Goal: Consume media (video, audio): Consume media (video, audio)

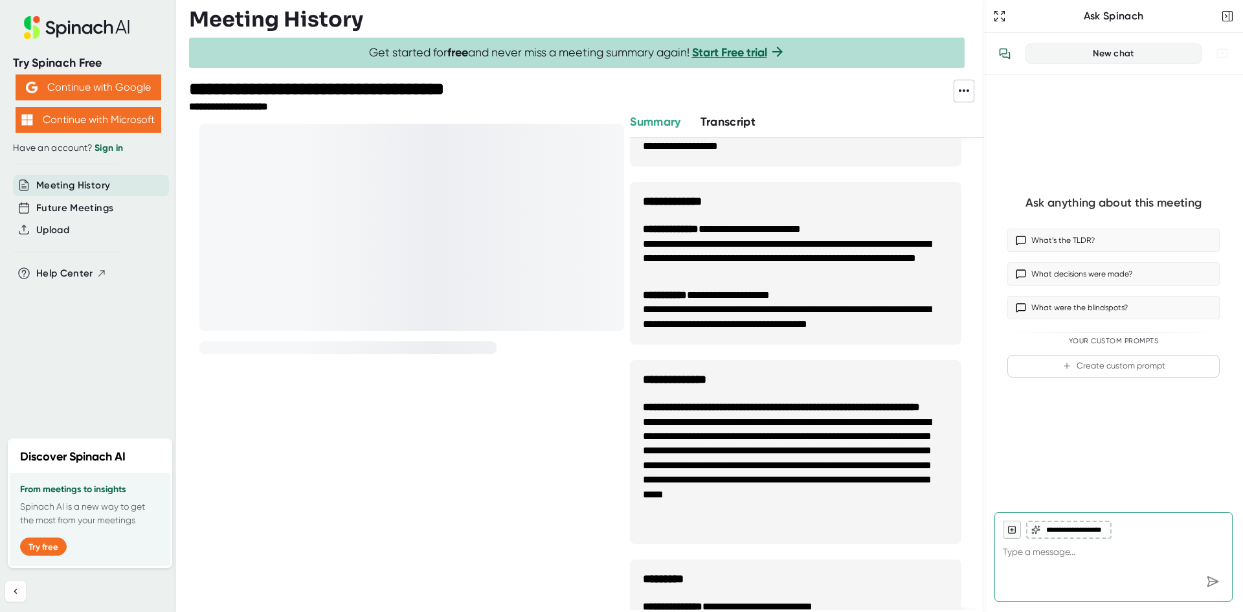
scroll to position [388, 0]
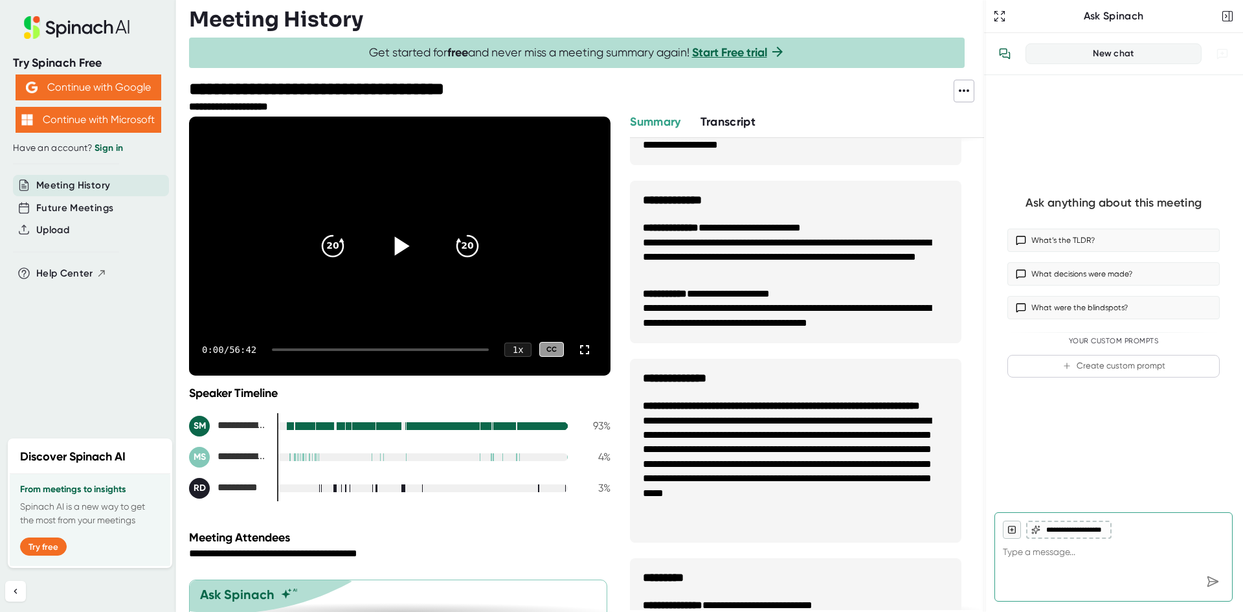
click at [394, 238] on icon at bounding box center [399, 245] width 32 height 32
click at [289, 348] on div at bounding box center [380, 349] width 217 height 3
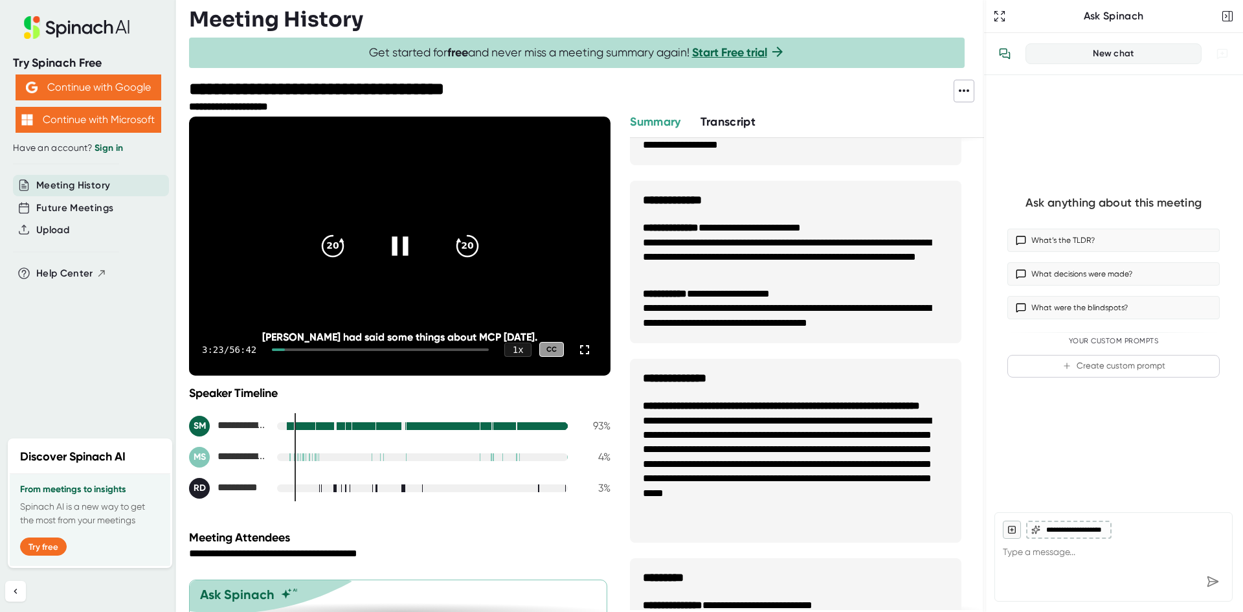
click at [290, 349] on div at bounding box center [380, 349] width 217 height 3
drag, startPoint x: 289, startPoint y: 348, endPoint x: 297, endPoint y: 348, distance: 8.4
click at [297, 348] on div at bounding box center [380, 349] width 217 height 3
click at [300, 349] on div at bounding box center [380, 349] width 217 height 3
click at [581, 348] on icon at bounding box center [585, 350] width 16 height 16
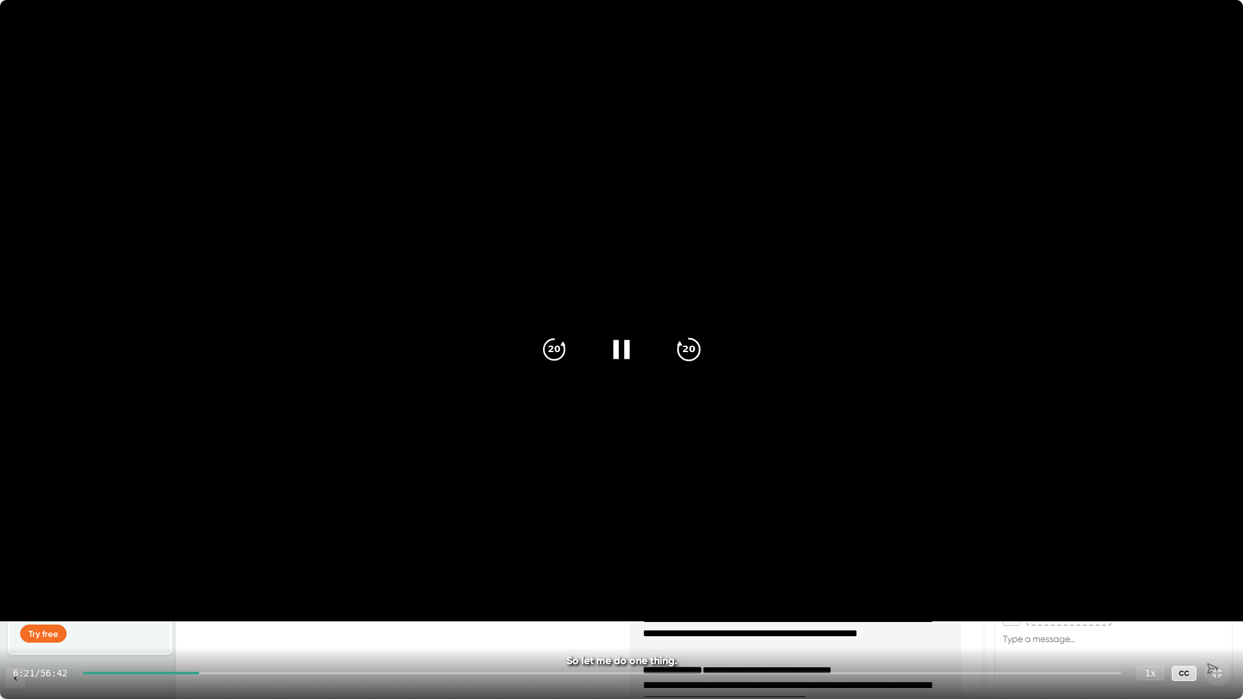
click at [702, 356] on icon "20" at bounding box center [688, 349] width 32 height 32
click at [700, 356] on icon "20" at bounding box center [688, 349] width 32 height 32
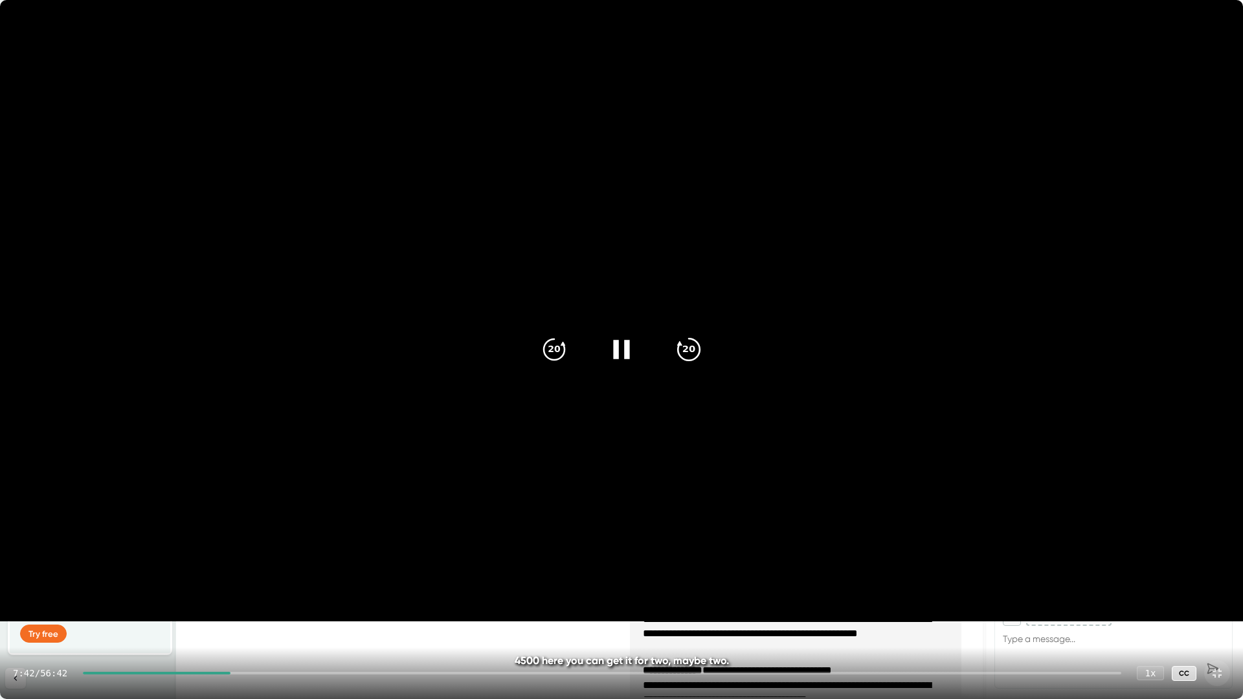
click at [700, 356] on icon "20" at bounding box center [688, 349] width 32 height 32
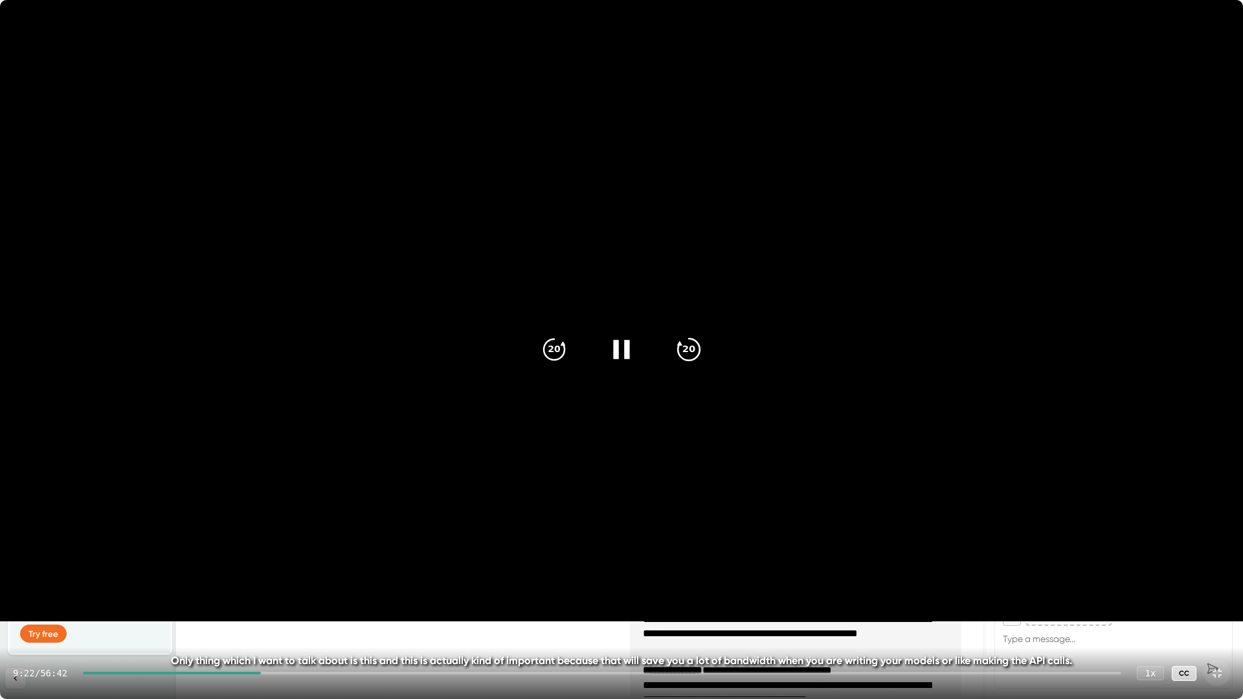
click at [700, 356] on icon "20" at bounding box center [688, 349] width 32 height 32
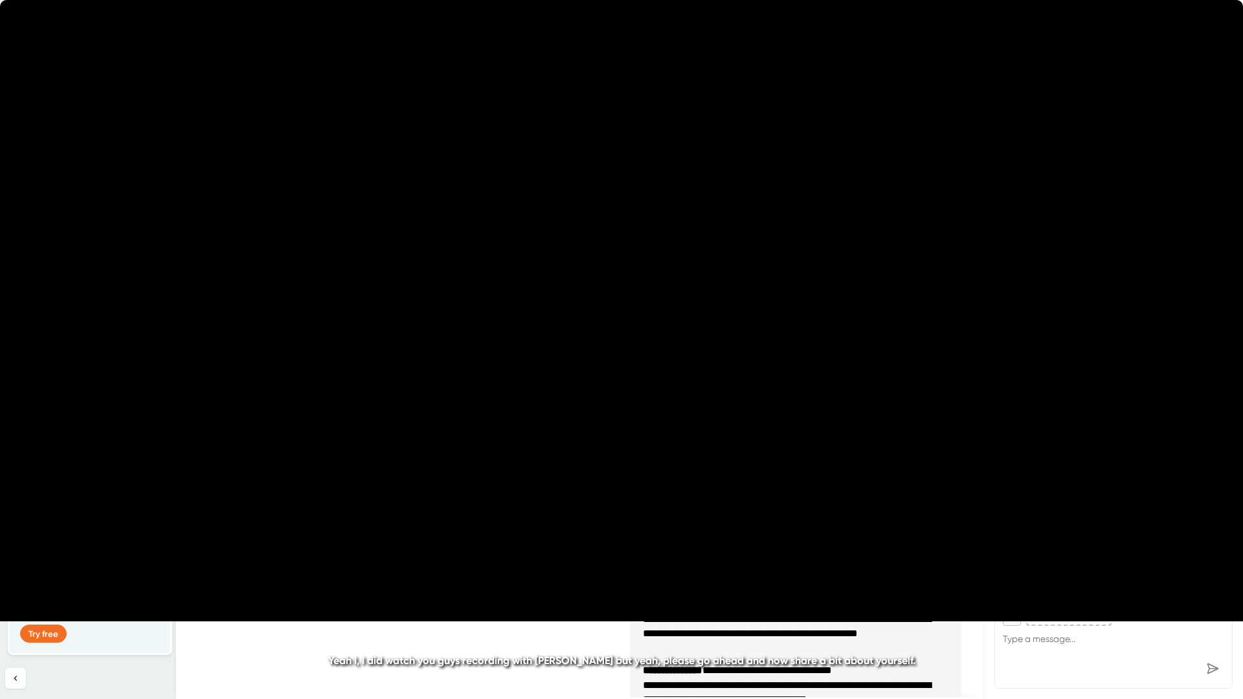
click at [700, 357] on icon "20" at bounding box center [688, 349] width 32 height 32
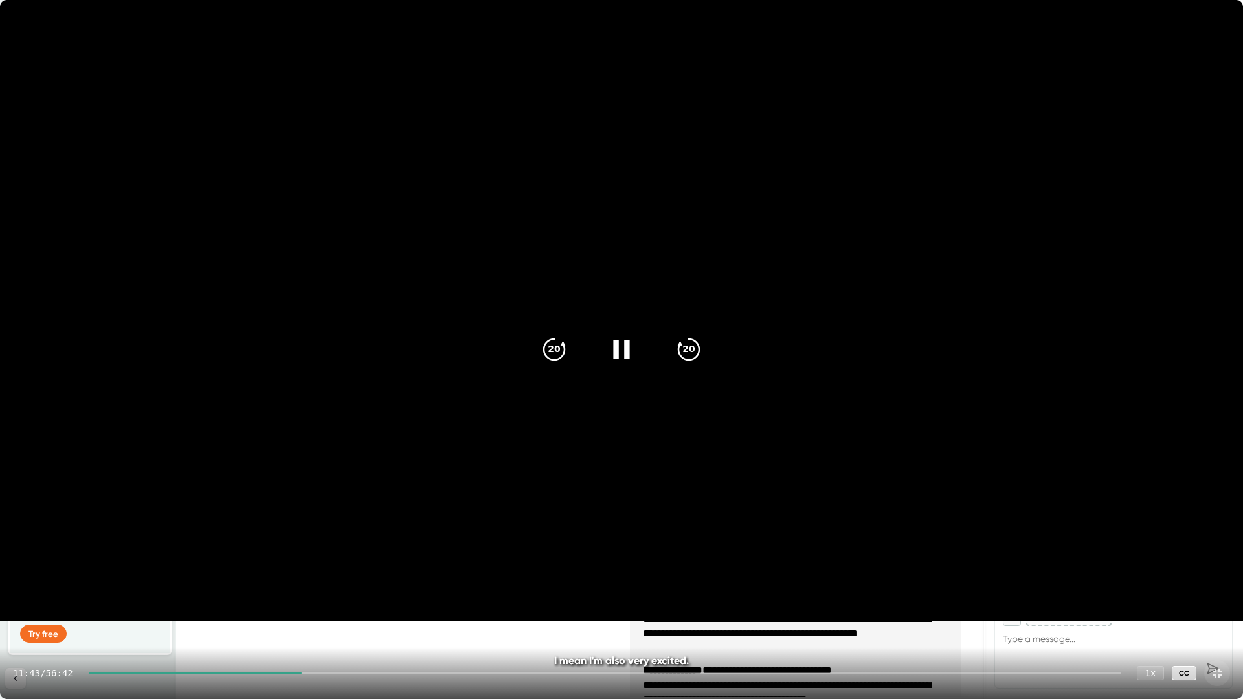
drag, startPoint x: 338, startPoint y: 672, endPoint x: 348, endPoint y: 672, distance: 9.7
click at [340, 611] on div at bounding box center [605, 673] width 1032 height 3
click at [370, 611] on div at bounding box center [605, 673] width 1032 height 3
click at [390, 611] on div at bounding box center [605, 673] width 1032 height 3
click at [418, 611] on div "16:23 / 56:42 1 x CC" at bounding box center [621, 673] width 1243 height 52
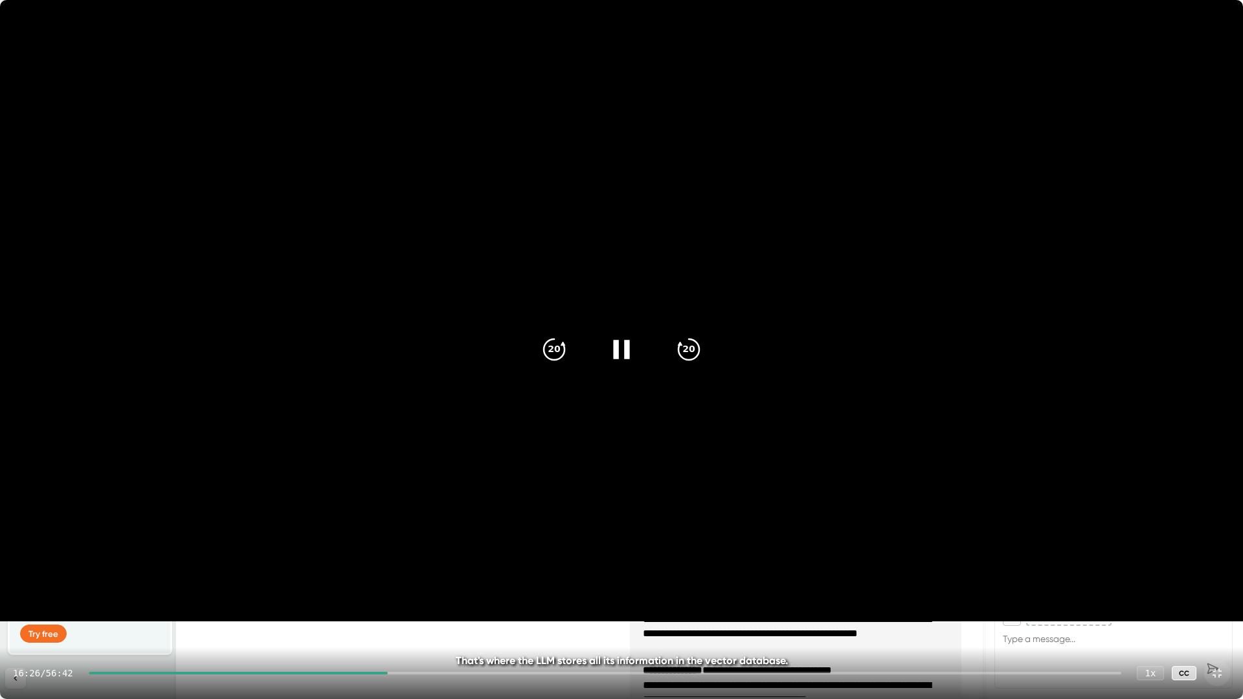
click at [416, 611] on div at bounding box center [605, 673] width 1032 height 3
click at [432, 611] on div at bounding box center [605, 673] width 1032 height 3
drag, startPoint x: 443, startPoint y: 673, endPoint x: 454, endPoint y: 672, distance: 10.4
click at [454, 611] on div at bounding box center [605, 673] width 1032 height 3
click at [467, 611] on div at bounding box center [605, 673] width 1032 height 3
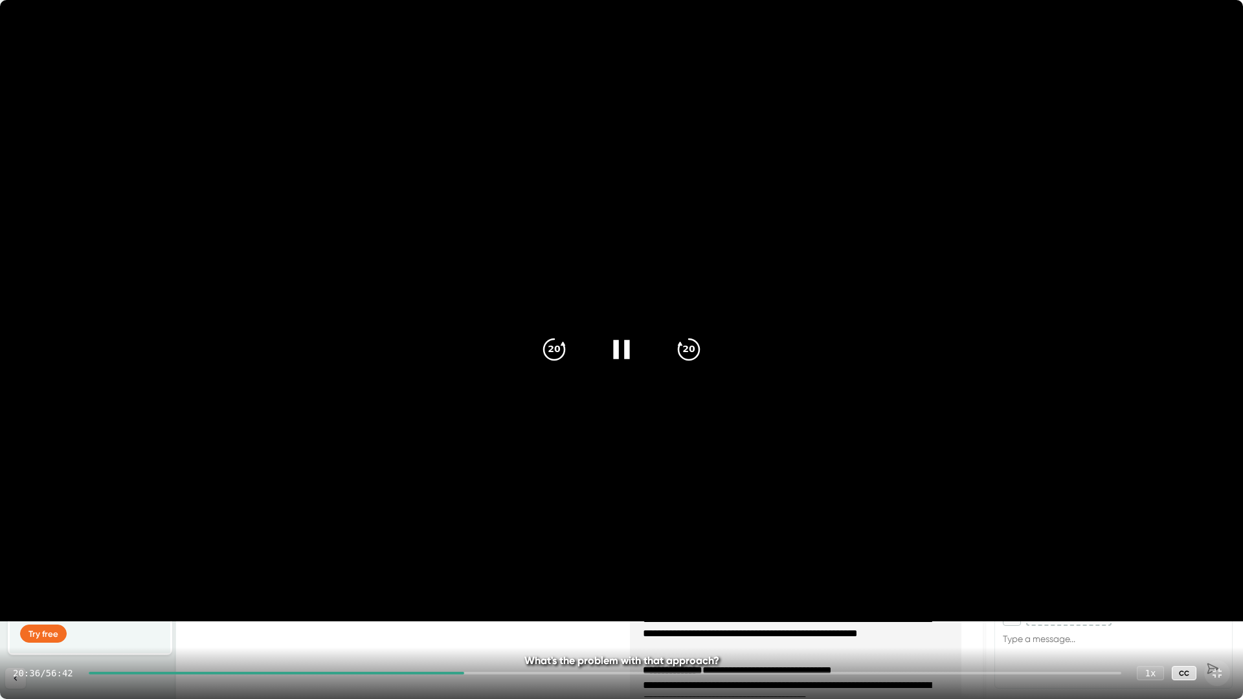
click at [487, 611] on div at bounding box center [605, 673] width 1032 height 3
drag, startPoint x: 509, startPoint y: 675, endPoint x: 518, endPoint y: 674, distance: 9.2
click at [517, 611] on div "21:45 / 56:42 1 x CC" at bounding box center [621, 673] width 1243 height 52
click at [518, 611] on div at bounding box center [605, 673] width 1032 height 3
drag, startPoint x: 545, startPoint y: 672, endPoint x: 559, endPoint y: 672, distance: 14.3
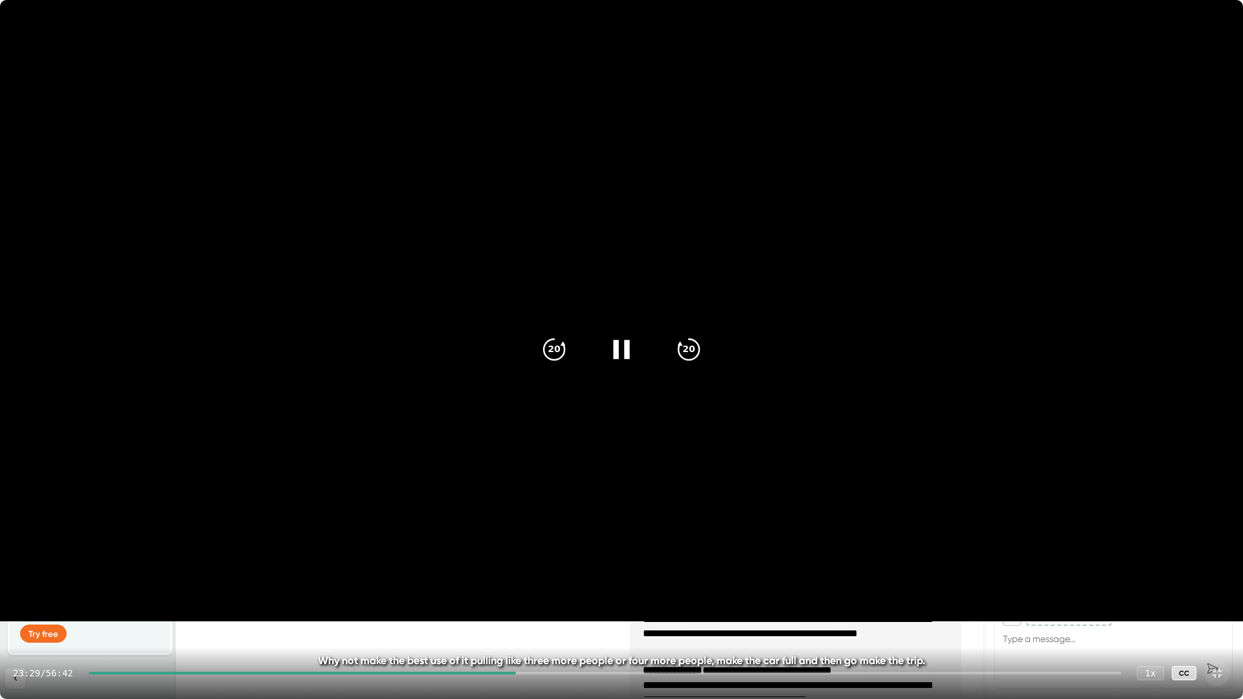
click at [557, 611] on div at bounding box center [605, 673] width 1032 height 3
drag, startPoint x: 571, startPoint y: 672, endPoint x: 580, endPoint y: 672, distance: 9.1
click at [579, 611] on div at bounding box center [605, 673] width 1032 height 3
drag, startPoint x: 608, startPoint y: 673, endPoint x: 634, endPoint y: 673, distance: 25.9
click at [623, 611] on div at bounding box center [605, 673] width 1032 height 3
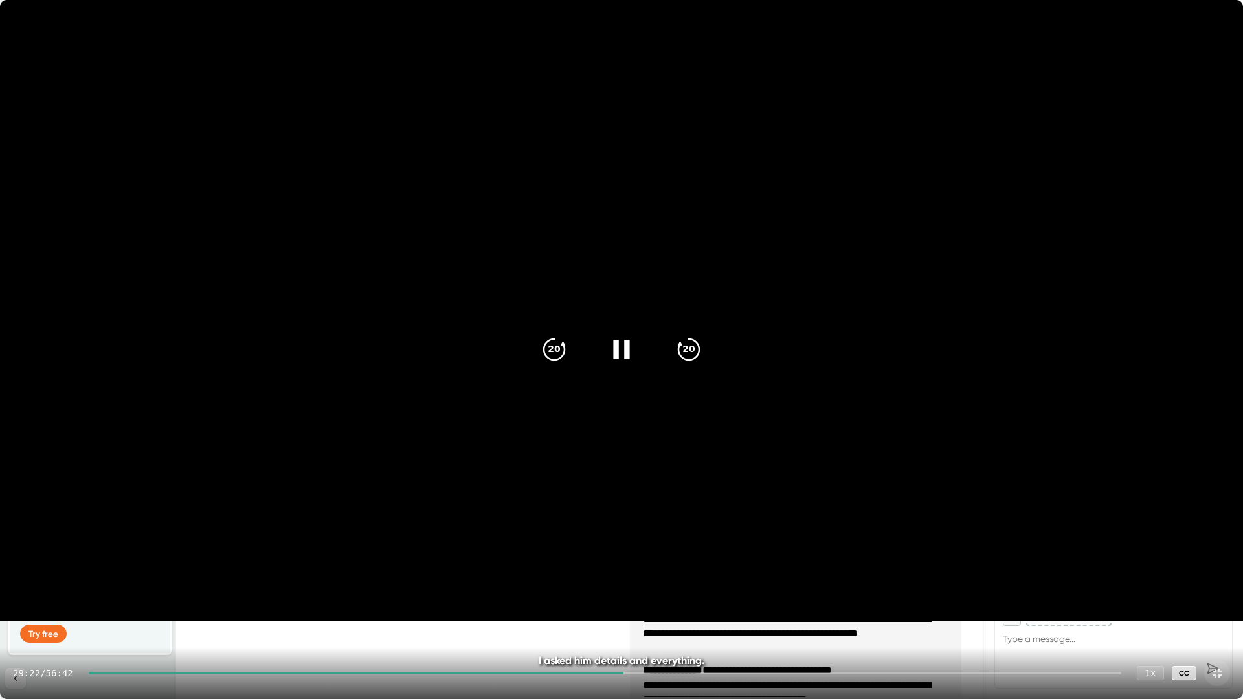
click at [630, 611] on div at bounding box center [605, 673] width 1032 height 3
click at [644, 611] on div at bounding box center [605, 673] width 1032 height 3
drag, startPoint x: 651, startPoint y: 672, endPoint x: 665, endPoint y: 672, distance: 14.2
click at [652, 611] on div at bounding box center [605, 673] width 1032 height 3
click at [641, 611] on div "30:55 / 56:42 1 x CC" at bounding box center [621, 673] width 1243 height 52
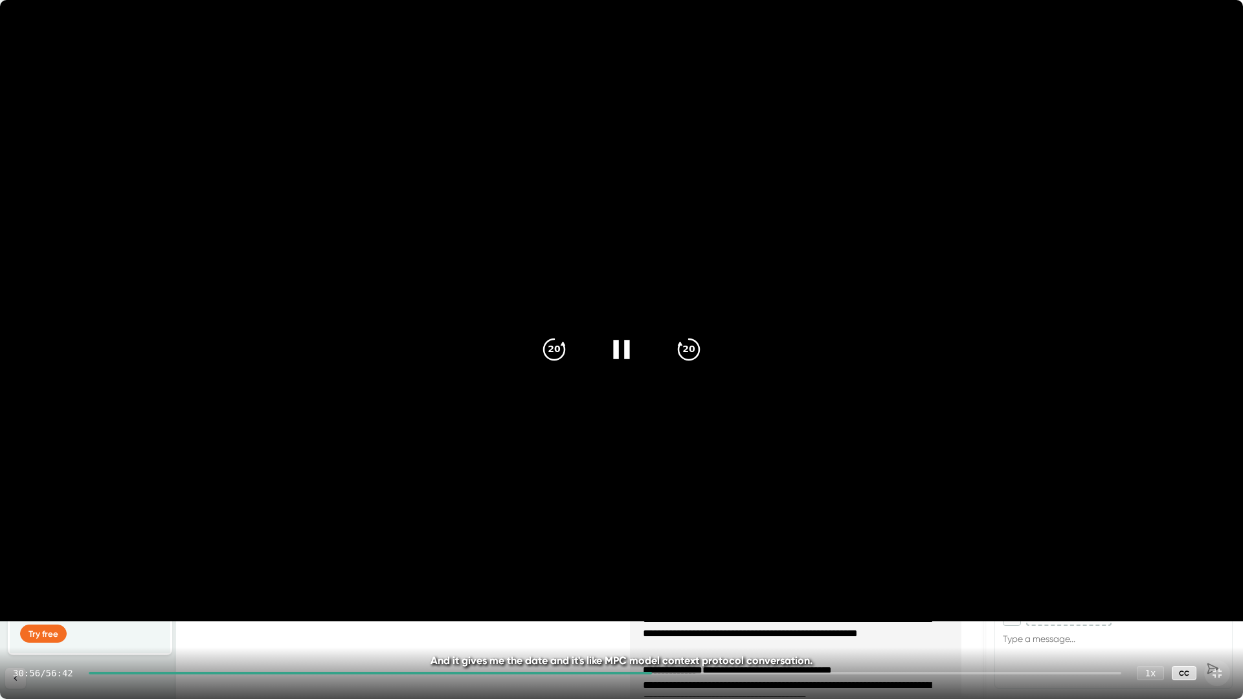
click at [639, 611] on div "30:56 / 56:42 1 x CC" at bounding box center [621, 673] width 1243 height 52
click at [639, 611] on div at bounding box center [370, 673] width 563 height 3
click at [630, 611] on div at bounding box center [363, 673] width 549 height 3
click at [619, 611] on div at bounding box center [358, 673] width 539 height 3
click at [608, 611] on div at bounding box center [353, 673] width 529 height 3
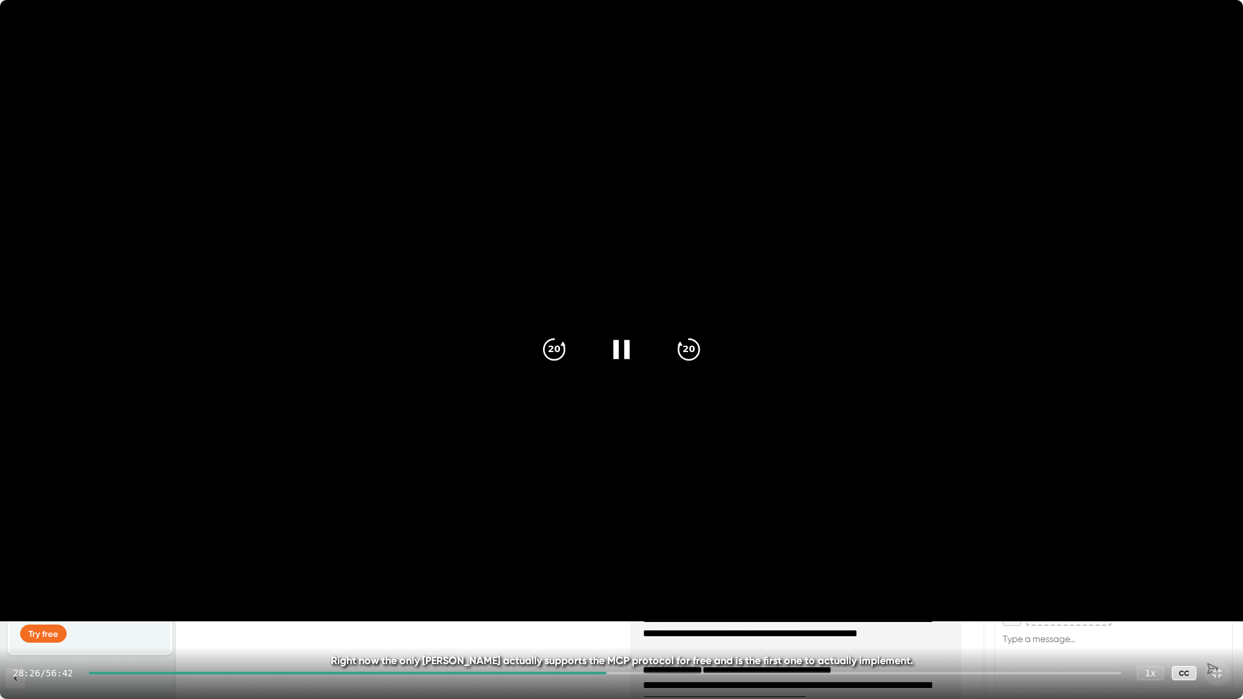
click at [595, 611] on div "28:26 / 56:42 1 x CC" at bounding box center [621, 673] width 1243 height 52
click at [595, 611] on div at bounding box center [348, 673] width 518 height 3
click at [700, 344] on icon "20" at bounding box center [688, 349] width 32 height 32
click at [698, 341] on icon "20" at bounding box center [688, 349] width 32 height 32
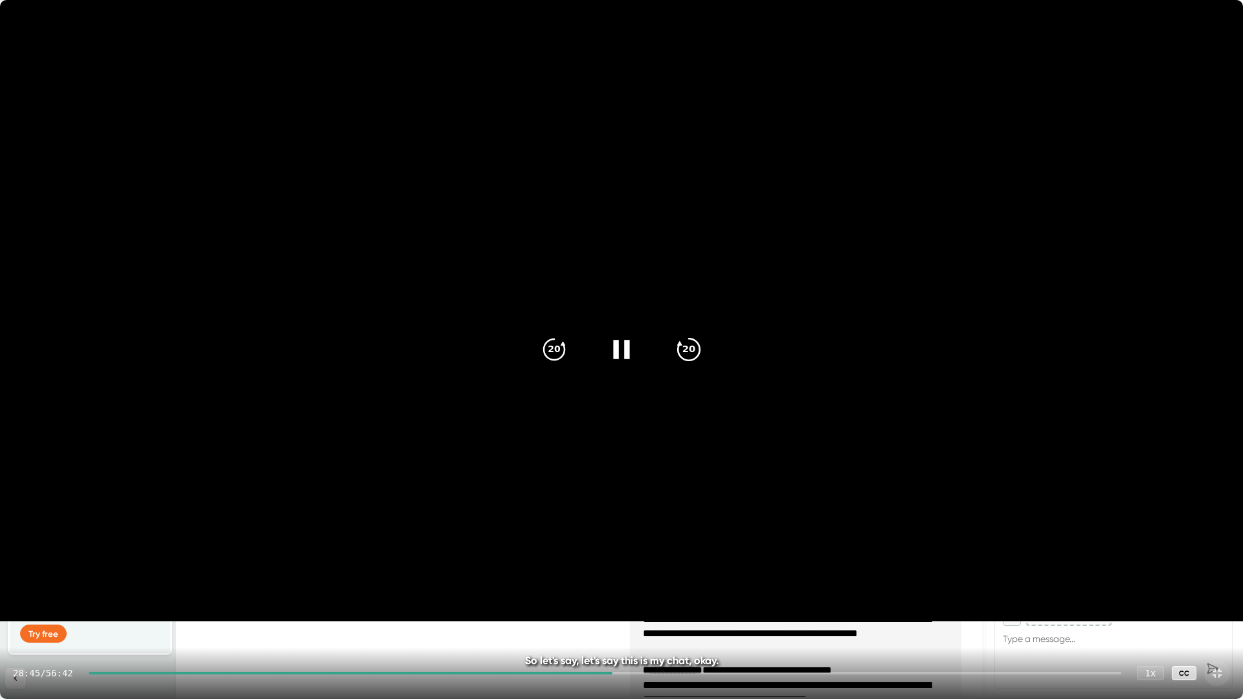
click at [698, 341] on icon "20" at bounding box center [688, 349] width 32 height 32
click at [694, 346] on icon "20" at bounding box center [688, 349] width 32 height 32
click at [693, 348] on icon "20" at bounding box center [688, 349] width 32 height 32
click at [692, 349] on icon "20" at bounding box center [688, 349] width 32 height 32
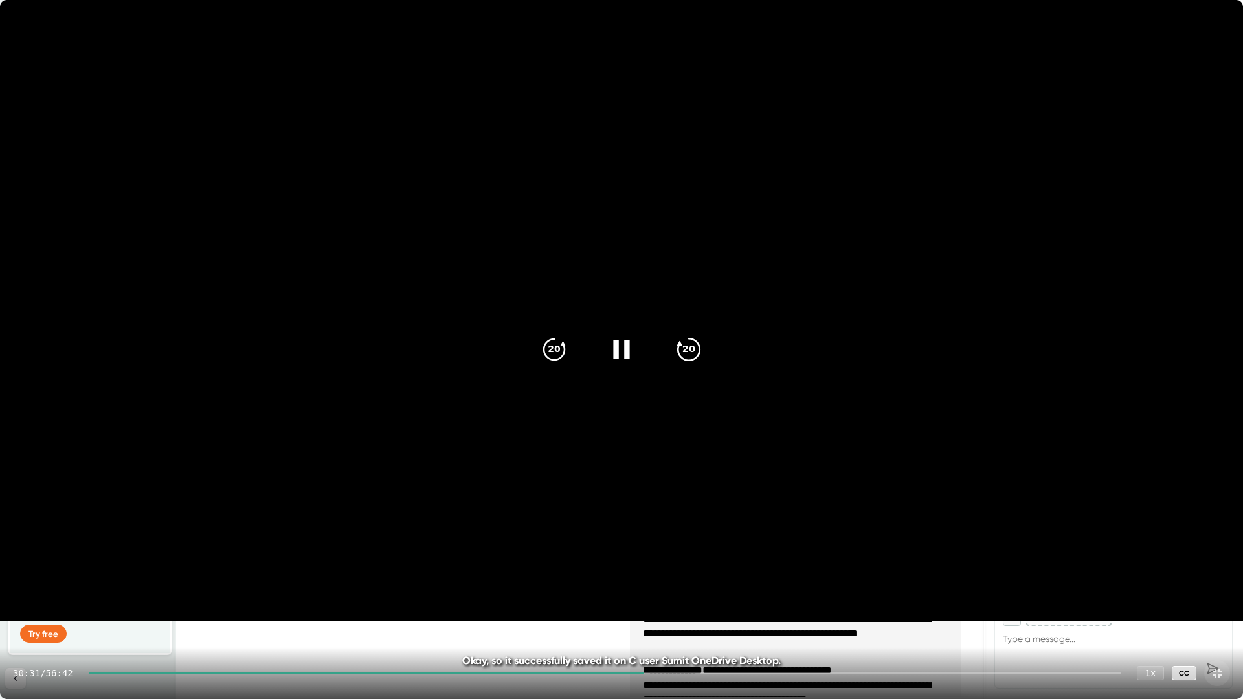
click at [692, 349] on icon "20" at bounding box center [688, 349] width 32 height 32
click at [692, 351] on icon "20" at bounding box center [688, 349] width 32 height 32
click at [690, 355] on icon "20" at bounding box center [688, 349] width 32 height 32
click at [691, 355] on icon "20" at bounding box center [688, 349] width 32 height 32
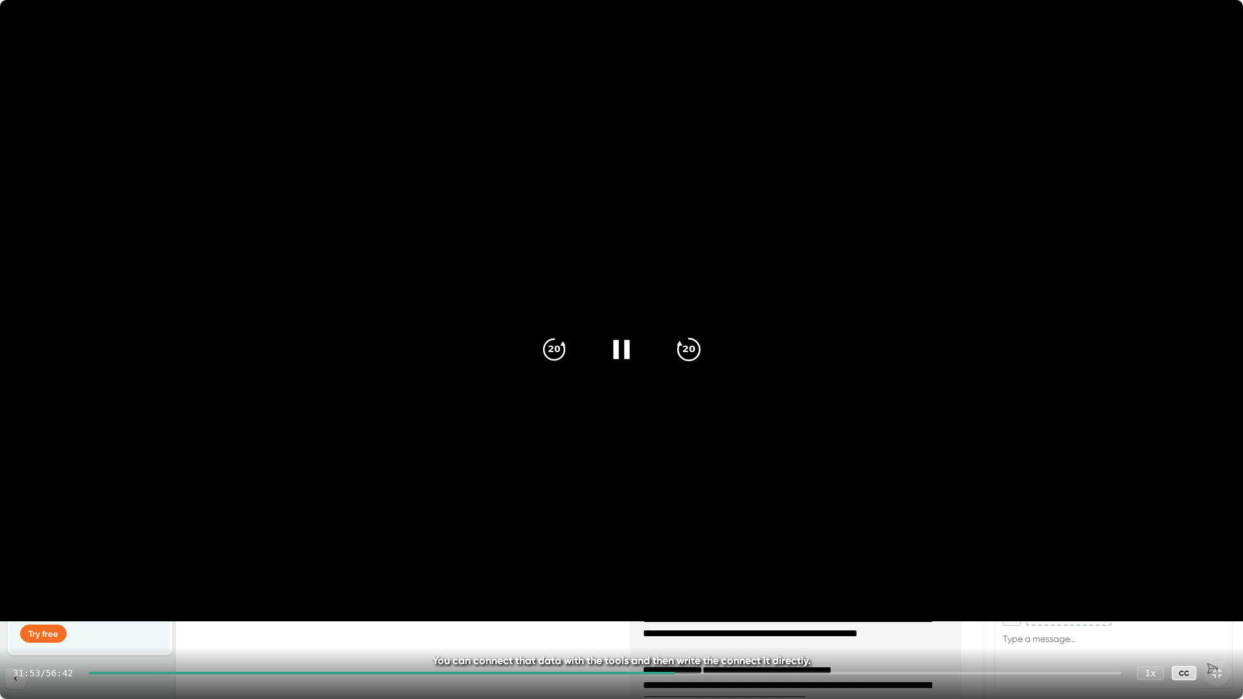
click at [691, 355] on icon "20" at bounding box center [688, 349] width 32 height 32
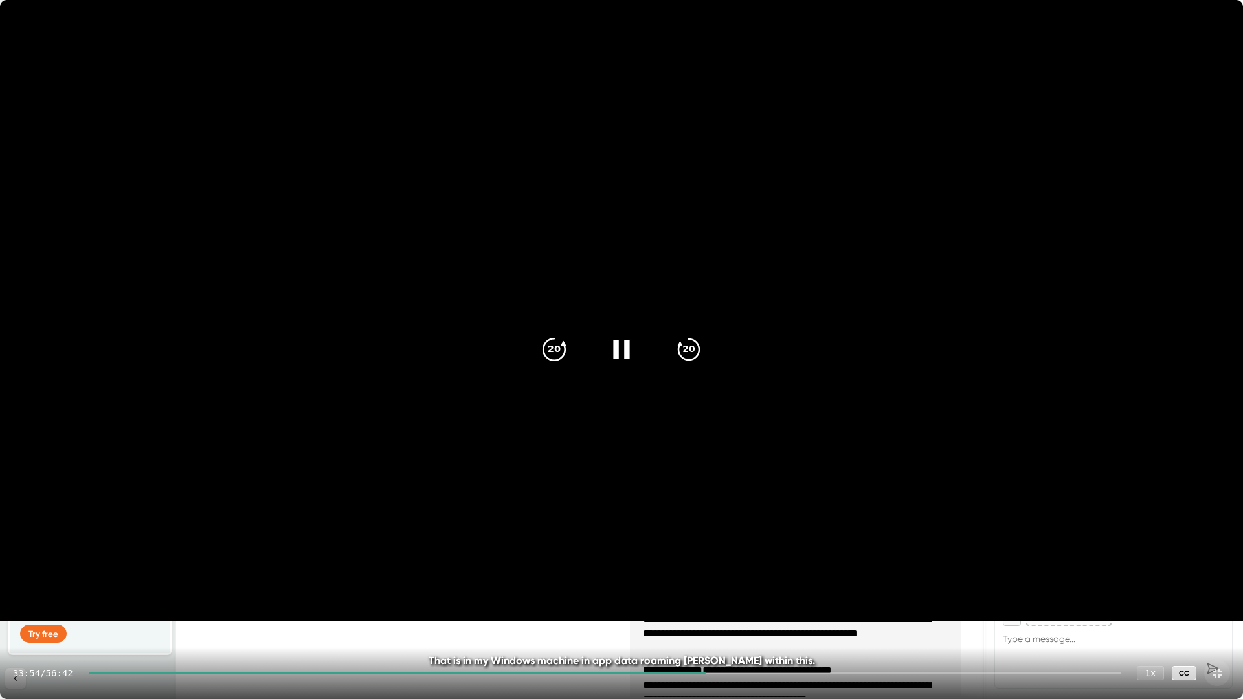
click at [560, 343] on icon "20" at bounding box center [554, 349] width 32 height 32
click at [672, 359] on div "20" at bounding box center [688, 349] width 54 height 54
click at [619, 357] on icon at bounding box center [621, 349] width 32 height 32
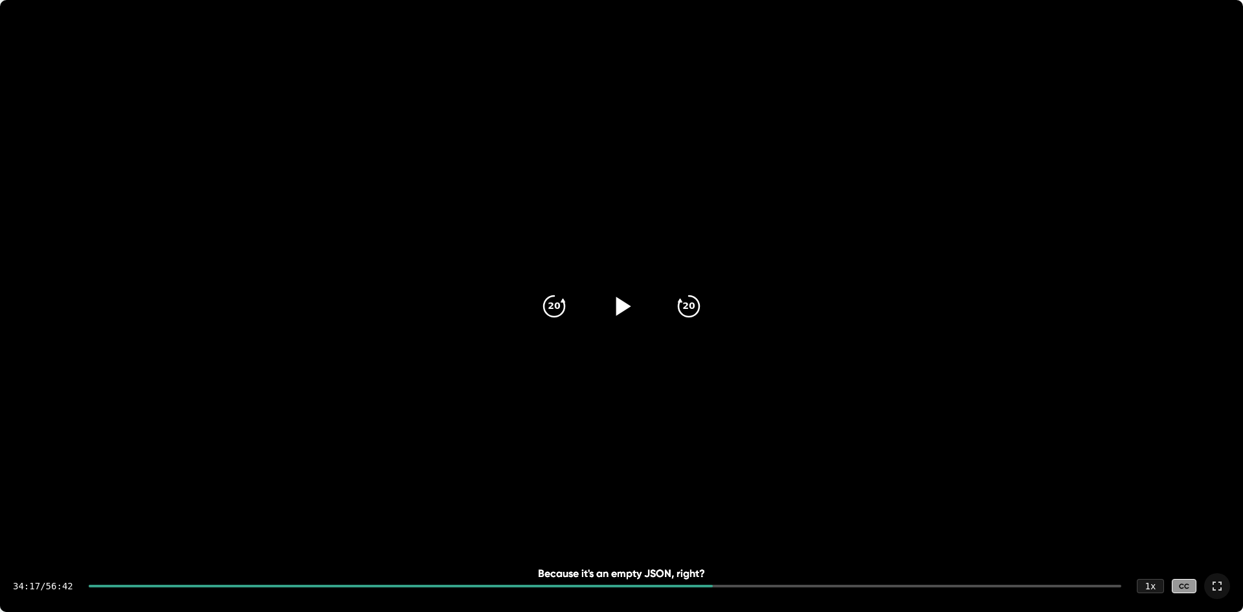
click at [250, 177] on video at bounding box center [621, 310] width 1243 height 621
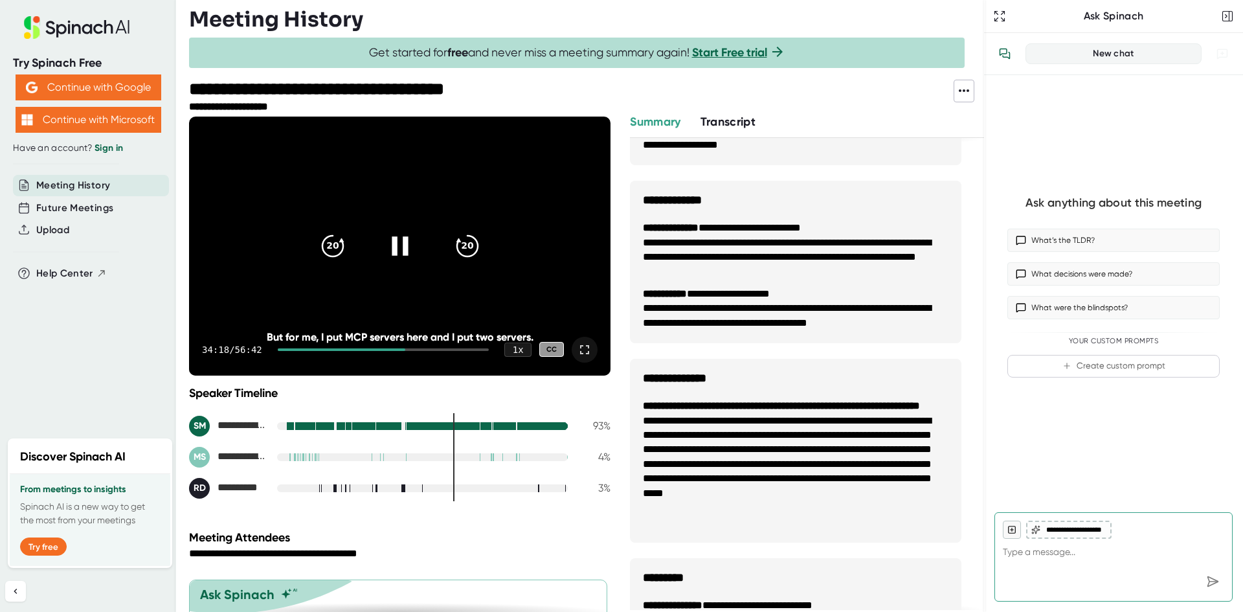
click at [393, 238] on icon at bounding box center [399, 245] width 32 height 32
